Goal: Navigation & Orientation: Find specific page/section

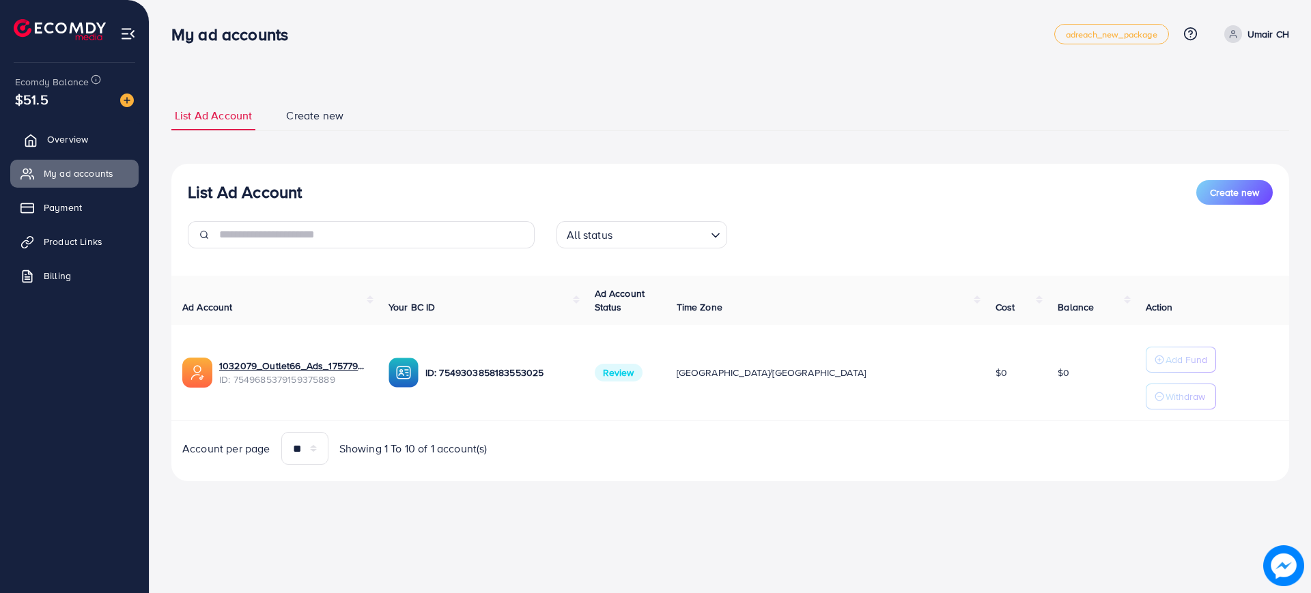
click at [67, 137] on span "Overview" at bounding box center [67, 139] width 41 height 14
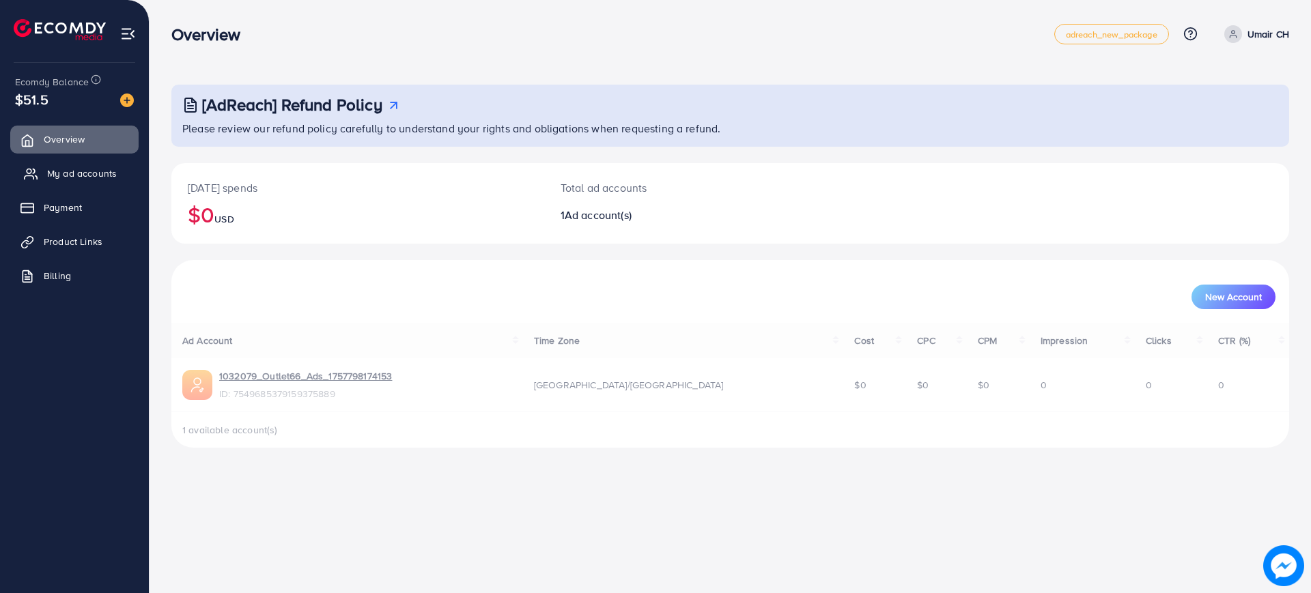
click at [81, 168] on span "My ad accounts" at bounding box center [82, 174] width 70 height 14
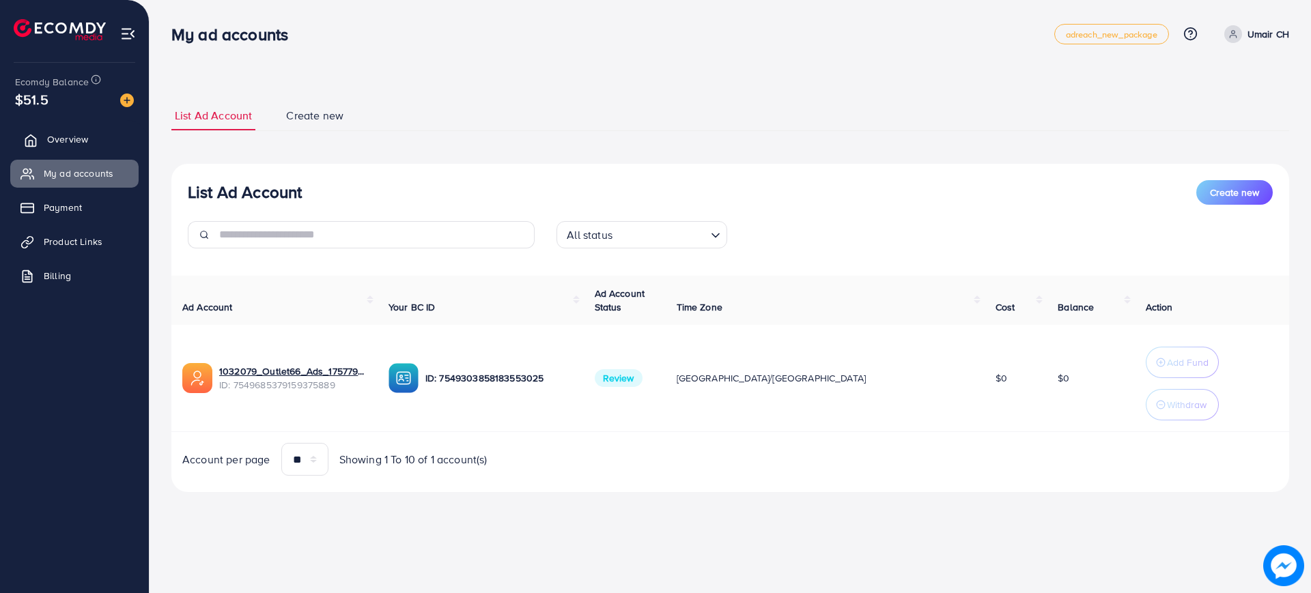
click at [69, 139] on span "Overview" at bounding box center [67, 139] width 41 height 14
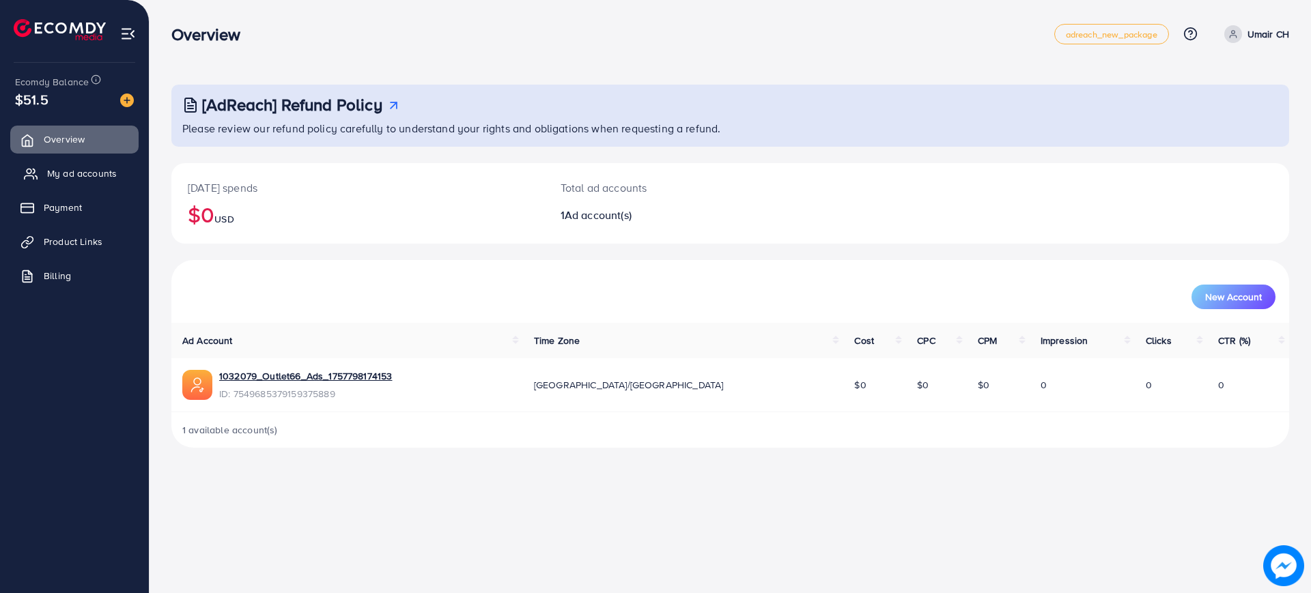
click at [86, 179] on span "My ad accounts" at bounding box center [82, 174] width 70 height 14
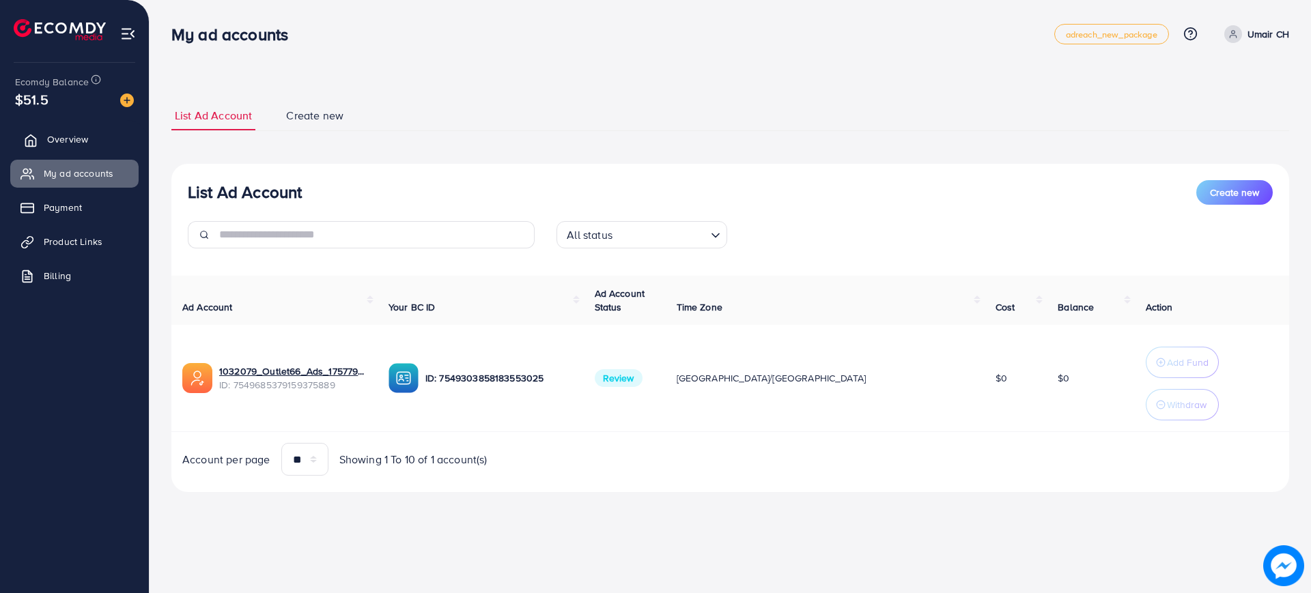
click at [72, 145] on span "Overview" at bounding box center [67, 139] width 41 height 14
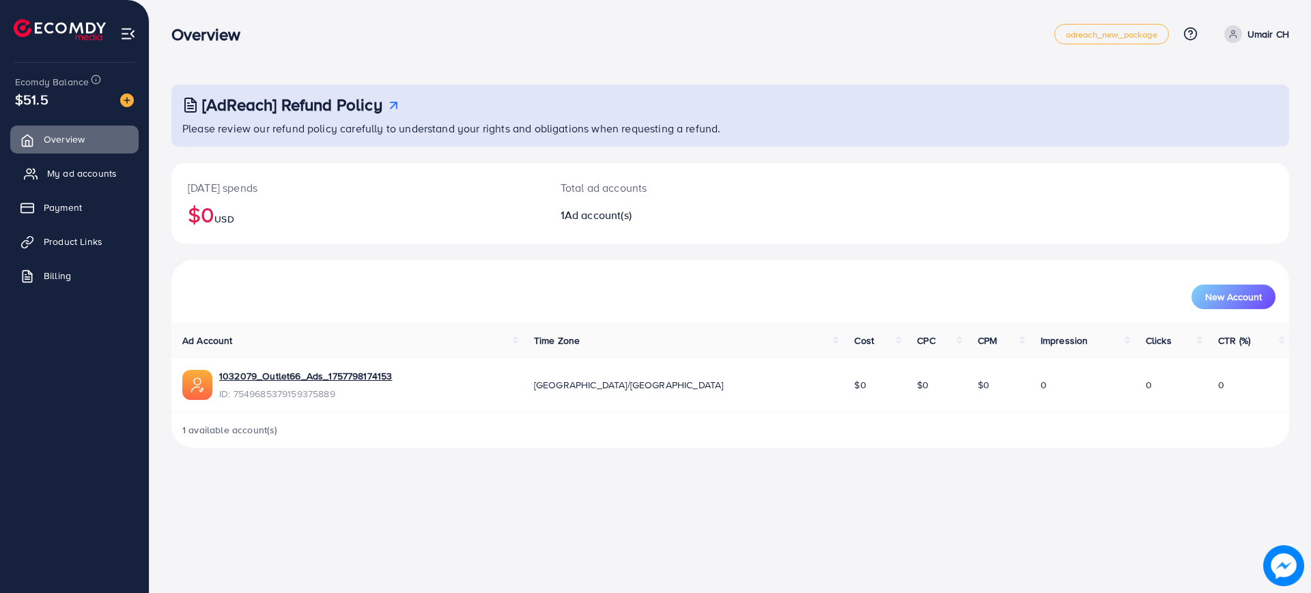
click at [84, 173] on span "My ad accounts" at bounding box center [82, 174] width 70 height 14
